Goal: Transaction & Acquisition: Book appointment/travel/reservation

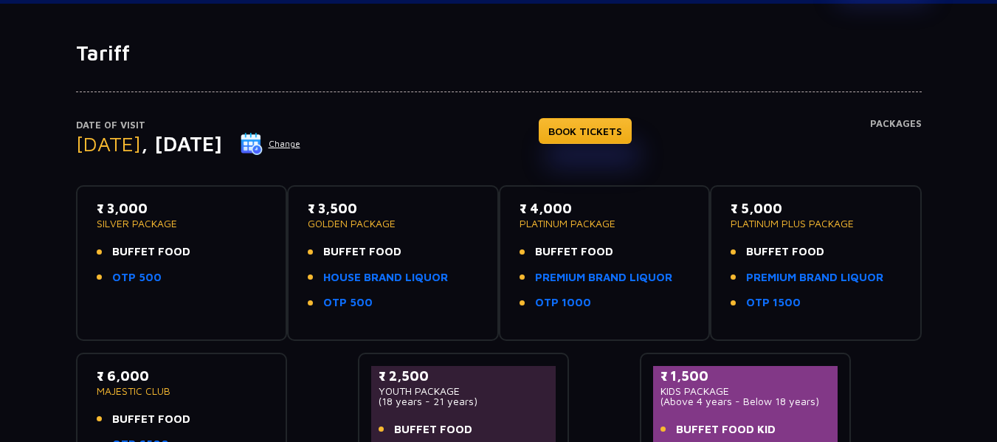
scroll to position [69, 0]
click at [301, 142] on button "Change" at bounding box center [270, 145] width 61 height 24
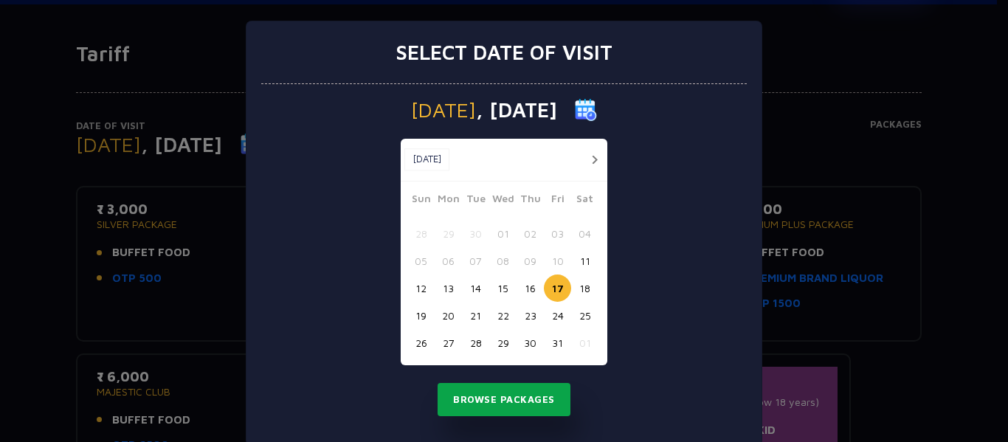
click at [480, 410] on button "Browse Packages" at bounding box center [504, 400] width 133 height 34
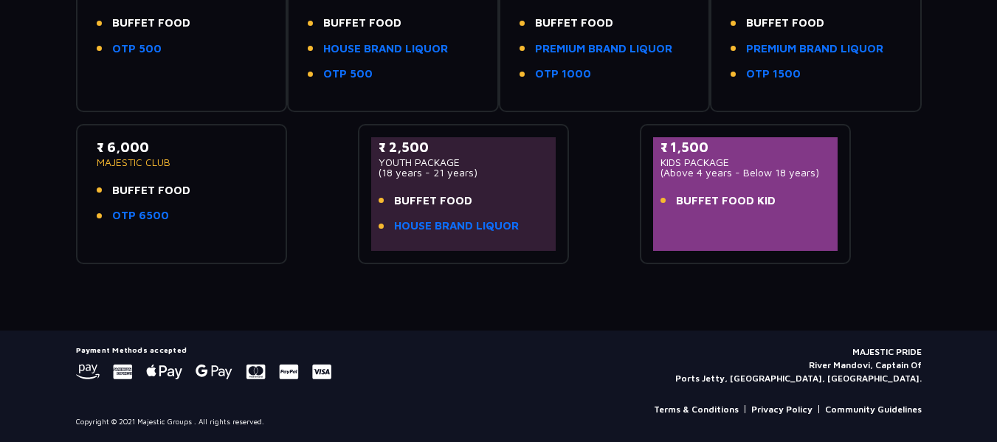
scroll to position [0, 0]
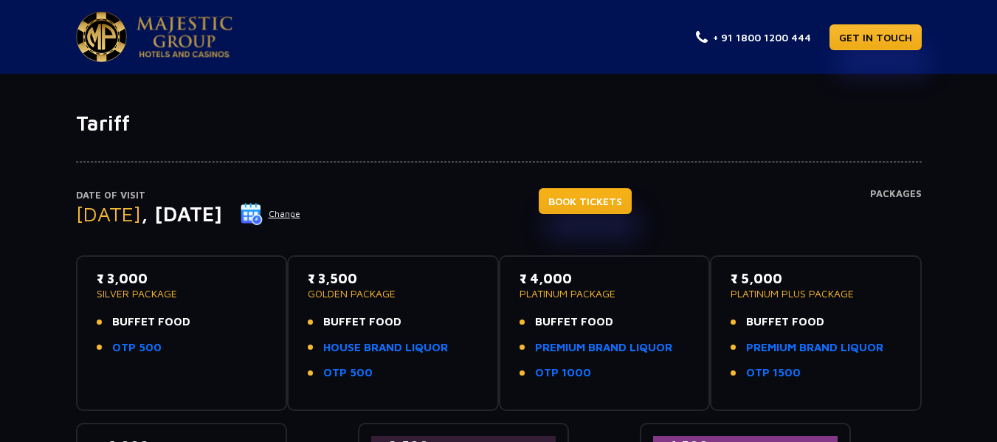
click at [602, 200] on link "BOOK TICKETS" at bounding box center [585, 201] width 93 height 26
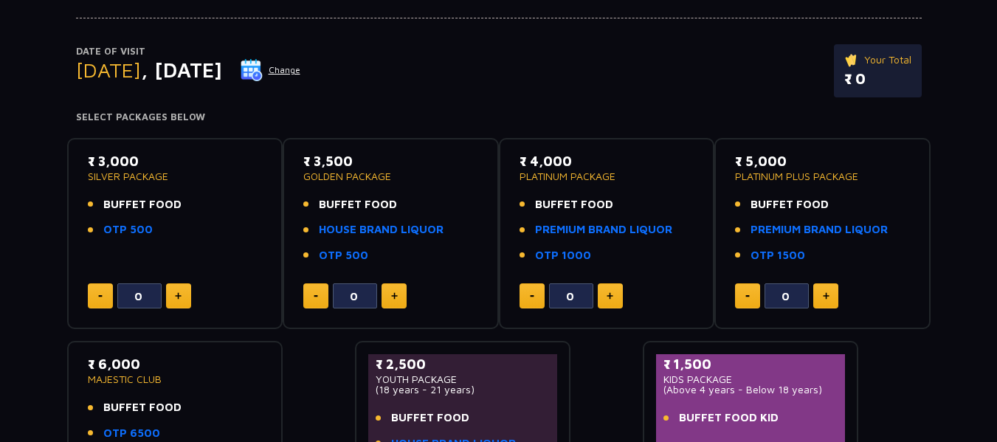
scroll to position [145, 0]
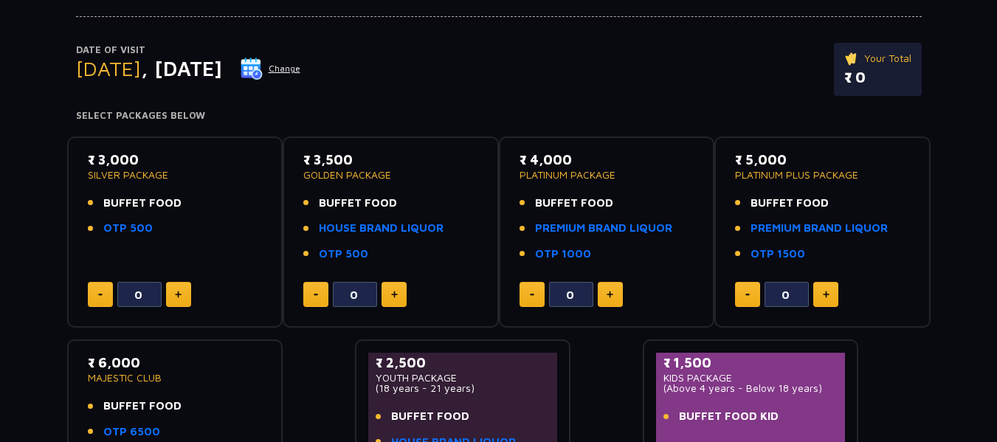
click at [178, 291] on img at bounding box center [178, 294] width 7 height 7
click at [97, 291] on button at bounding box center [100, 294] width 25 height 25
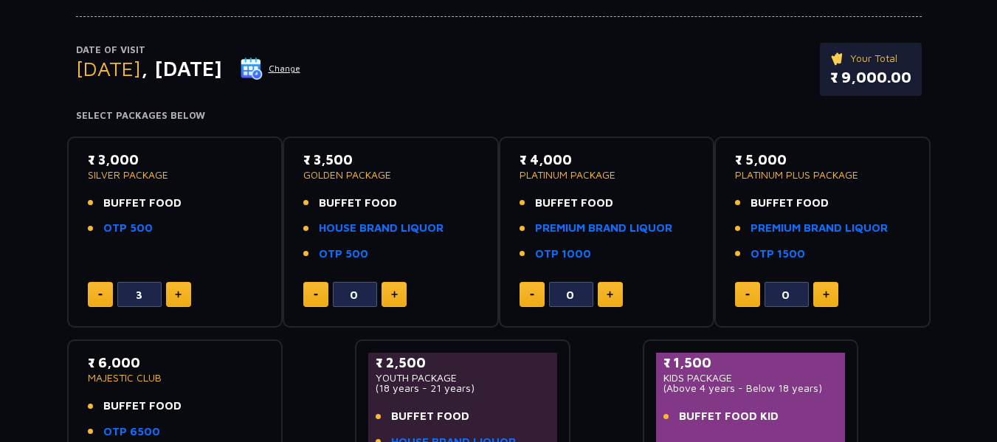
click at [97, 291] on button at bounding box center [100, 294] width 25 height 25
type input "0"
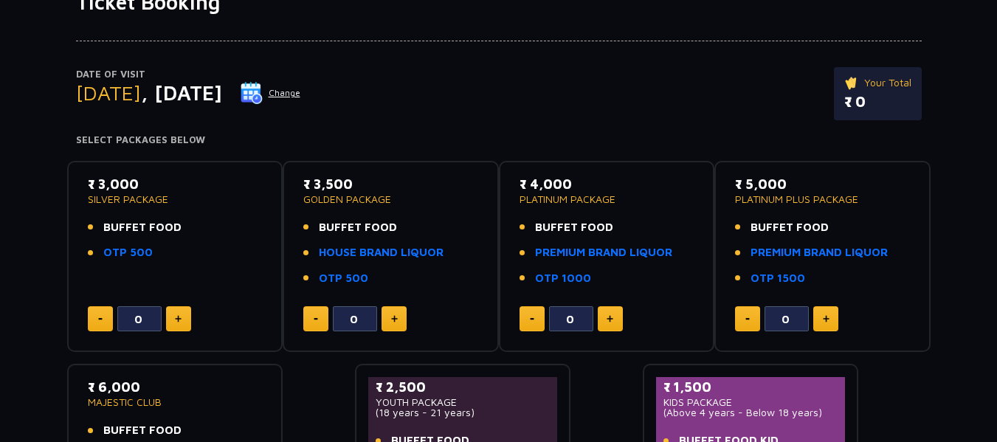
scroll to position [114, 0]
